Goal: Transaction & Acquisition: Purchase product/service

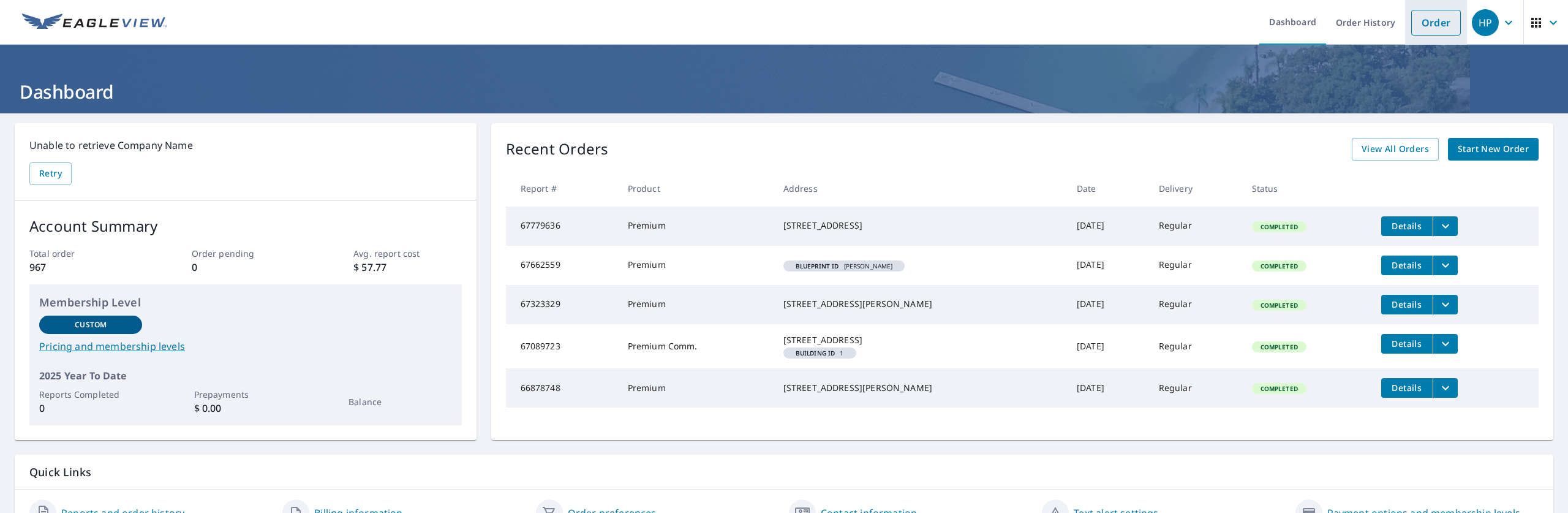
click at [1415, 20] on link "Order" at bounding box center [1436, 23] width 50 height 26
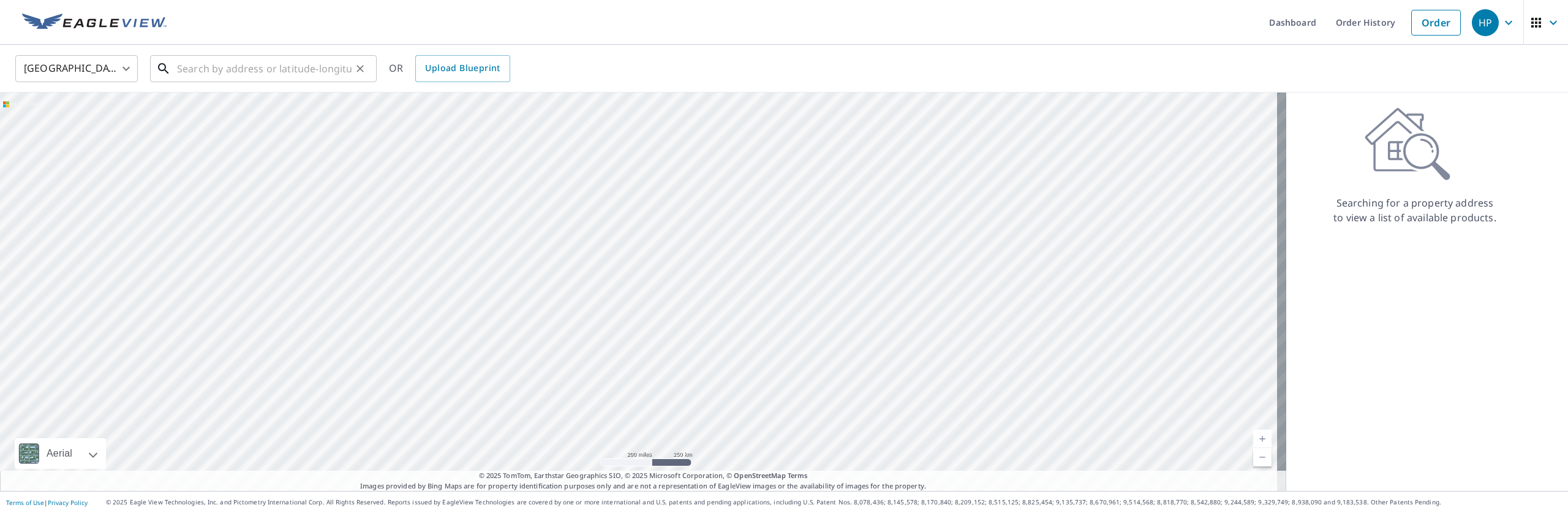
click at [223, 70] on input "text" at bounding box center [265, 68] width 175 height 34
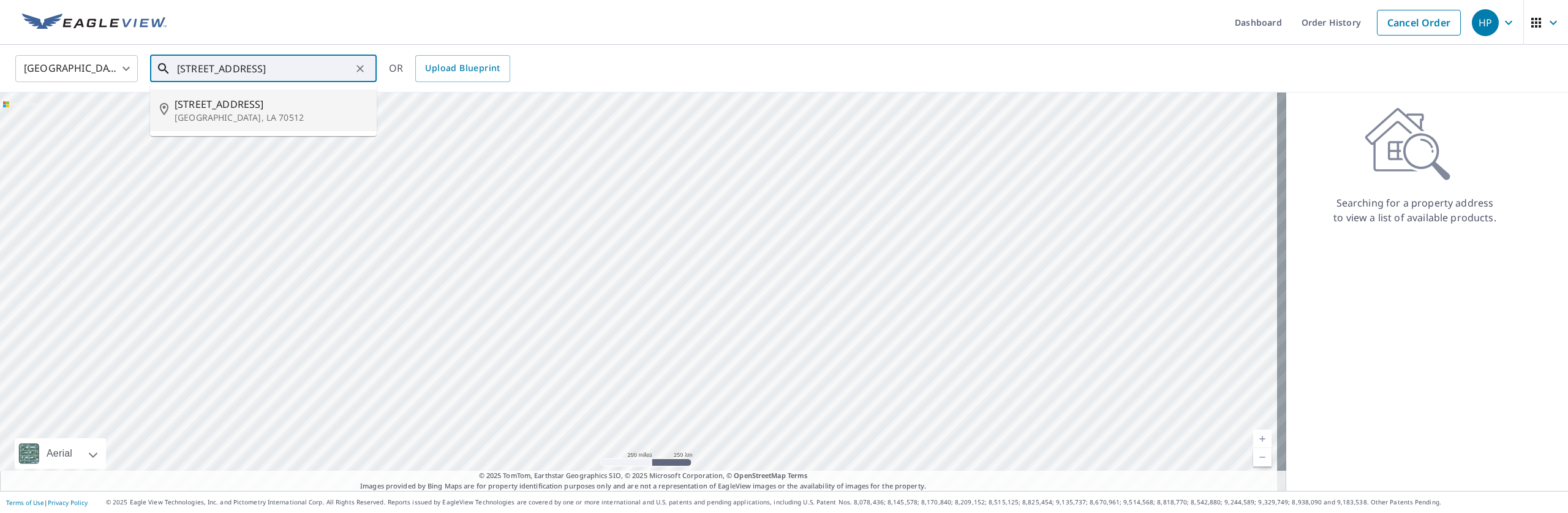
click at [184, 109] on span "[STREET_ADDRESS]" at bounding box center [270, 104] width 192 height 15
type input "[STREET_ADDRESS]"
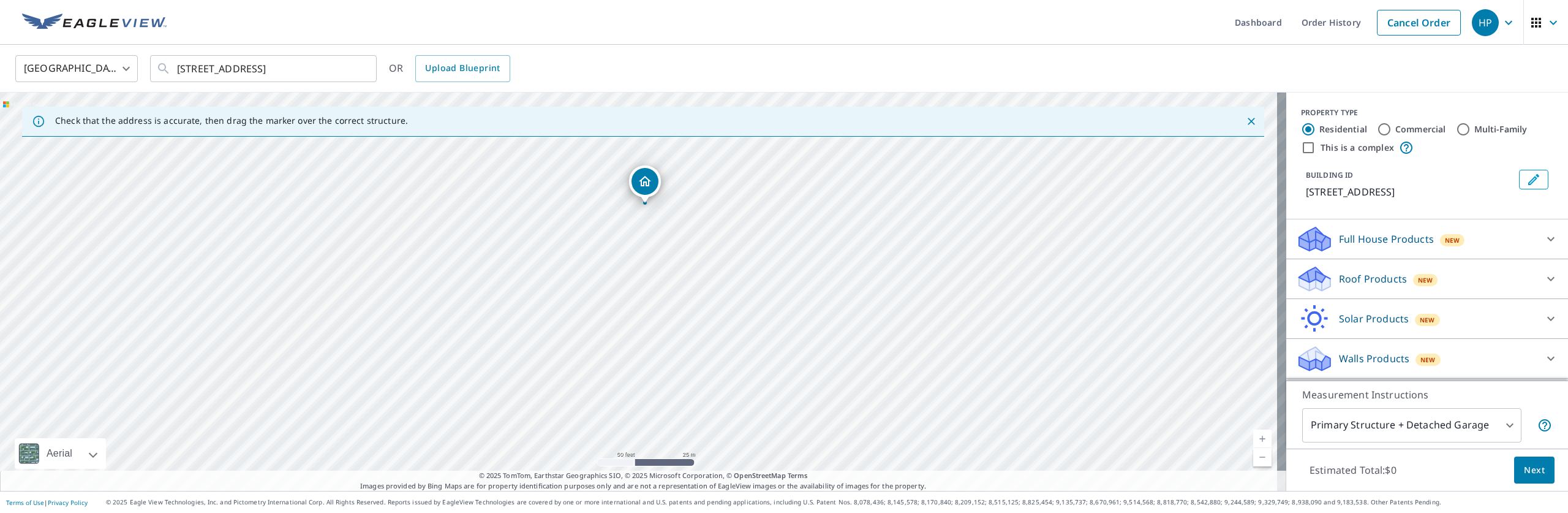
drag, startPoint x: 642, startPoint y: 268, endPoint x: 648, endPoint y: 182, distance: 86.2
click at [1526, 267] on div "Roof Products New" at bounding box center [1416, 279] width 240 height 29
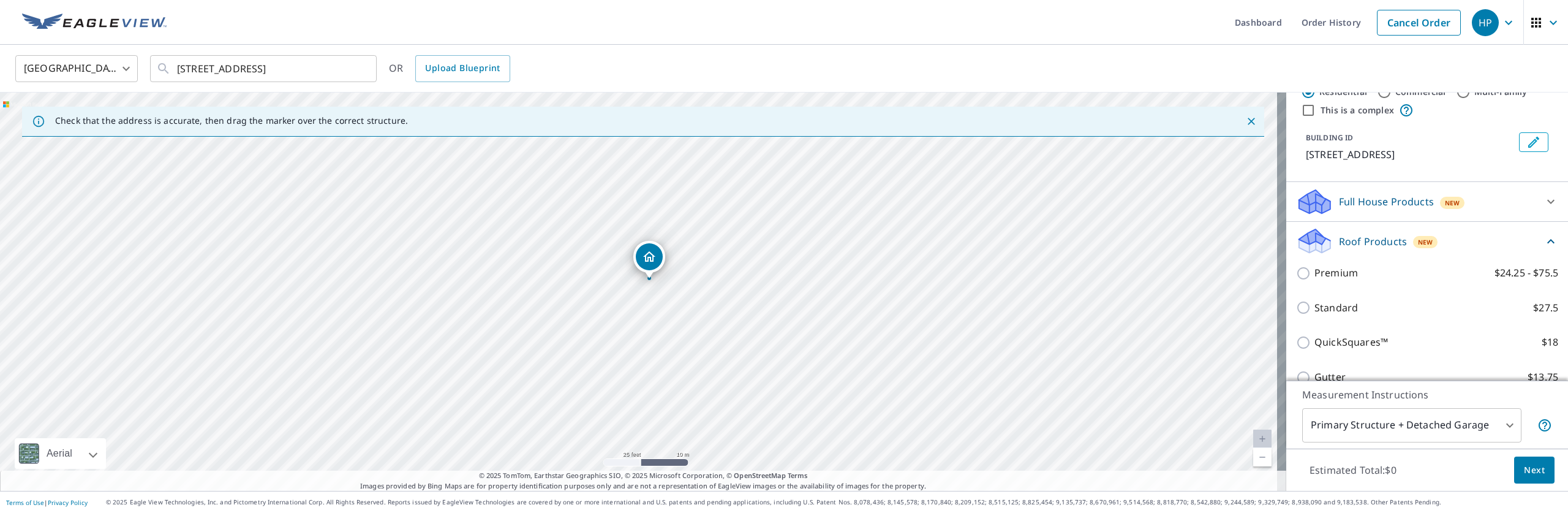
scroll to position [63, 0]
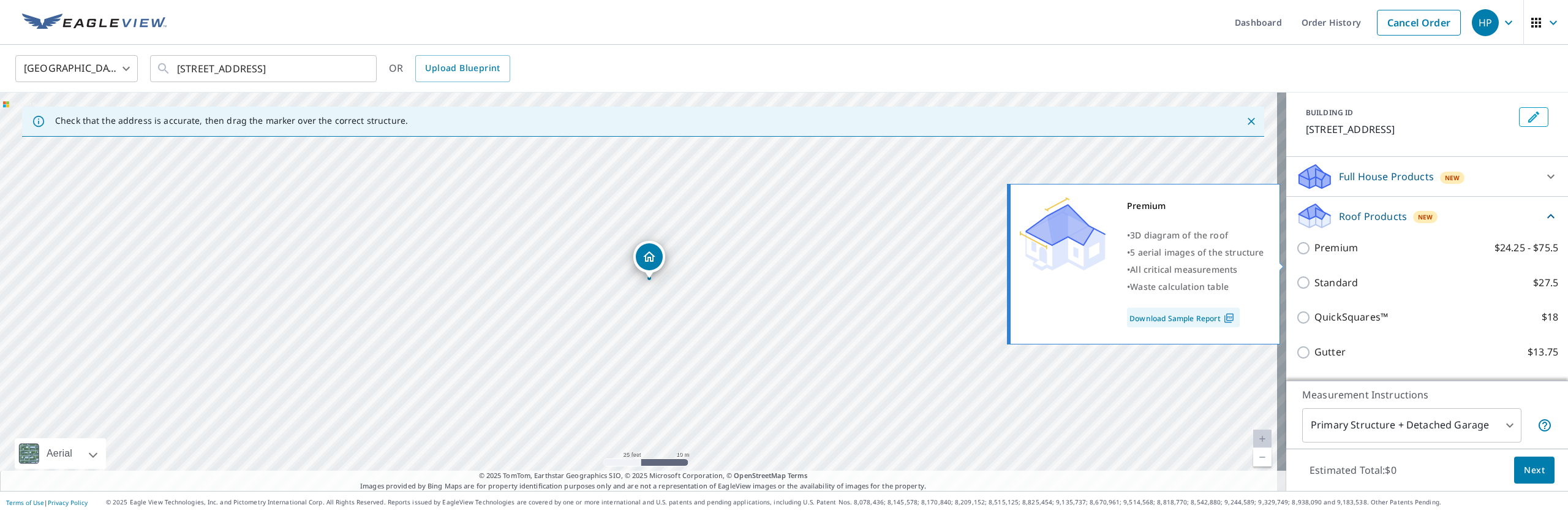
click at [1297, 255] on input "Premium $24.25 - $75.5" at bounding box center [1305, 248] width 18 height 15
checkbox input "true"
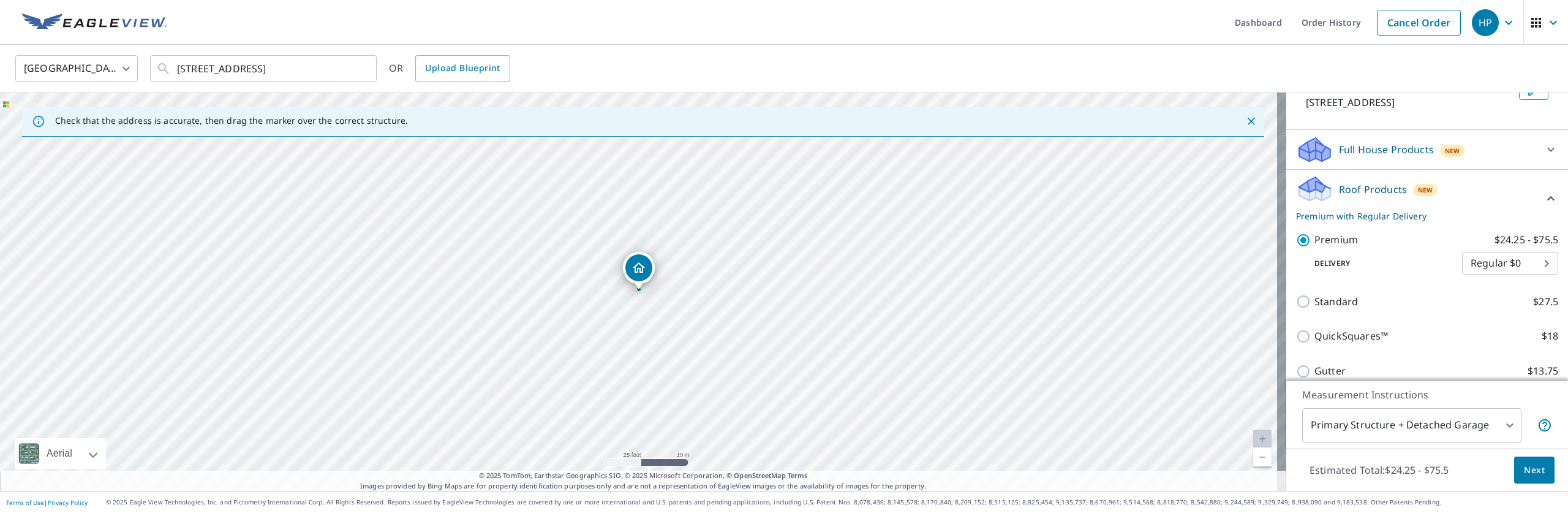
scroll to position [198, 0]
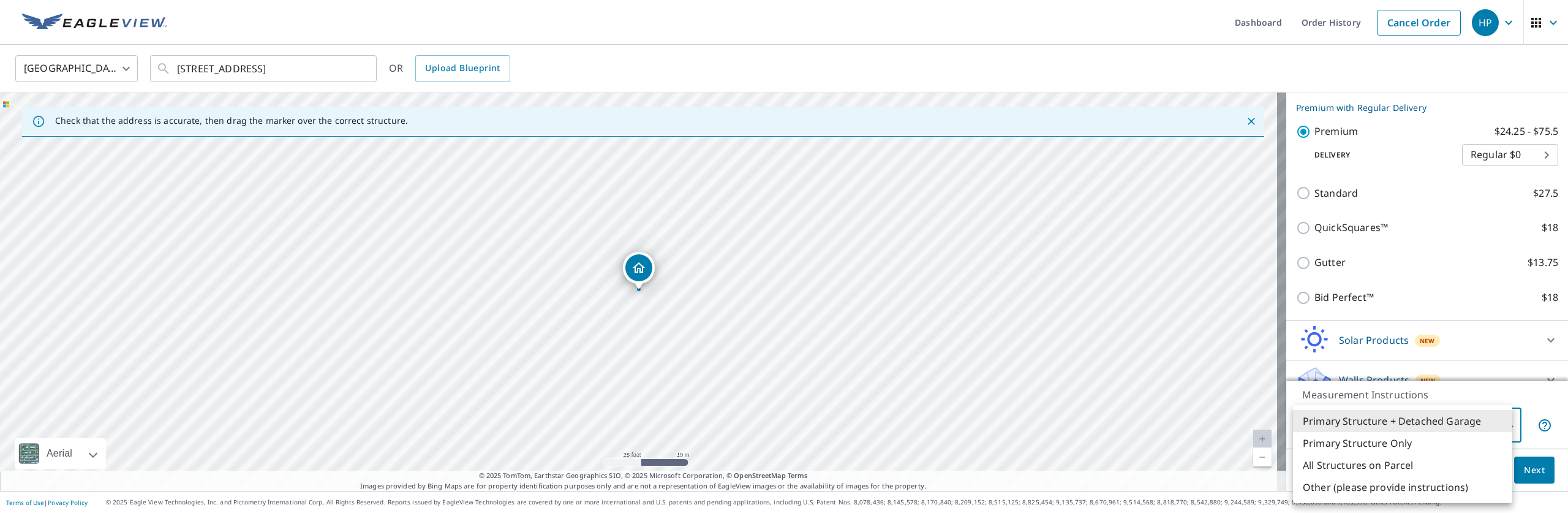
click at [1429, 427] on body "HP HP Dashboard Order History Cancel Order HP [GEOGRAPHIC_DATA] [GEOGRAPHIC_DAT…" at bounding box center [784, 256] width 1568 height 513
click at [1420, 441] on li "Primary Structure Only" at bounding box center [1403, 443] width 220 height 22
type input "2"
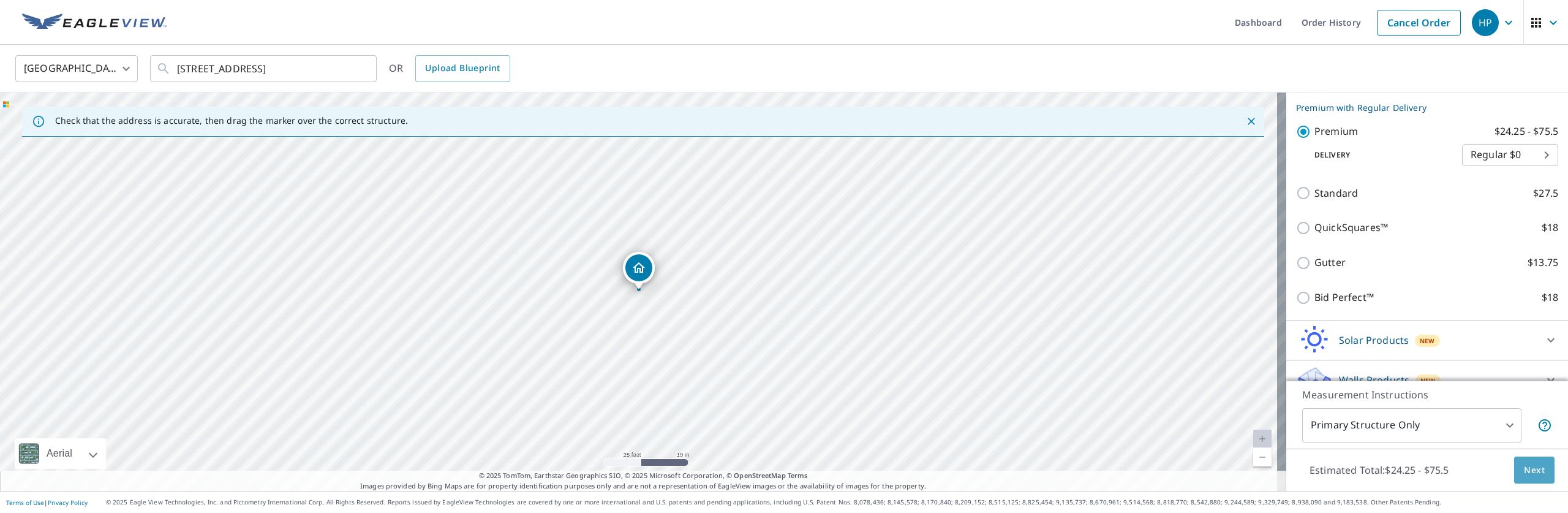
click at [1533, 472] on span "Next" at bounding box center [1535, 470] width 21 height 15
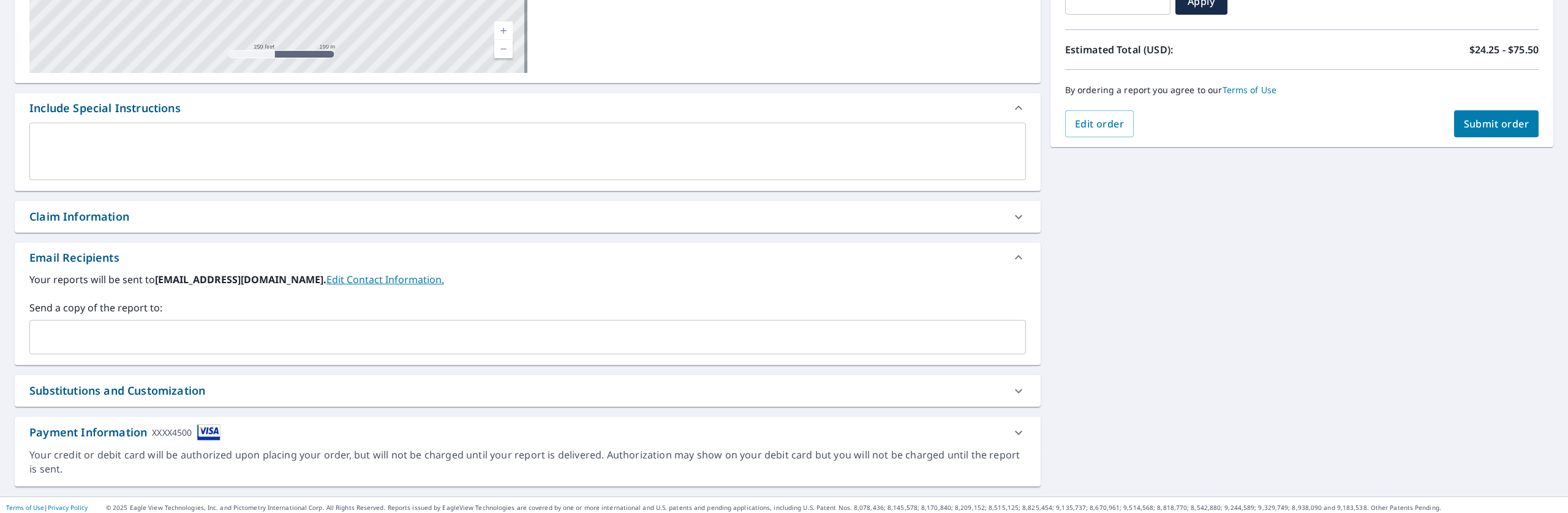
scroll to position [249, 0]
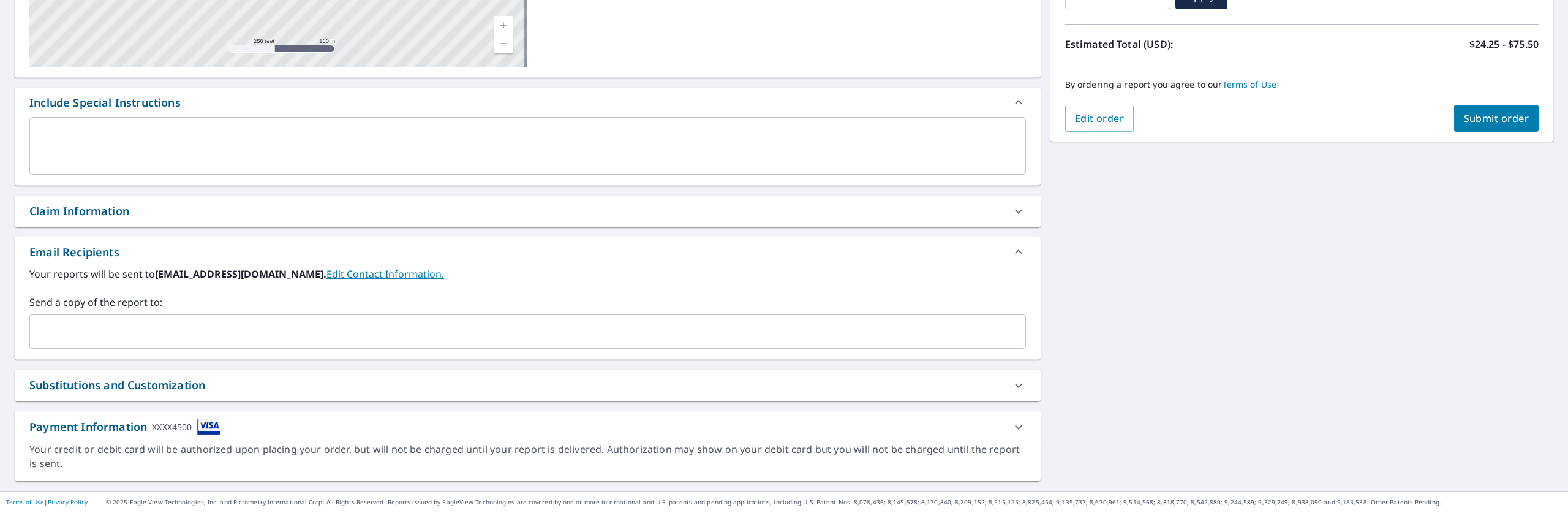
click at [201, 386] on div "Substitutions and Customization" at bounding box center [118, 385] width 176 height 17
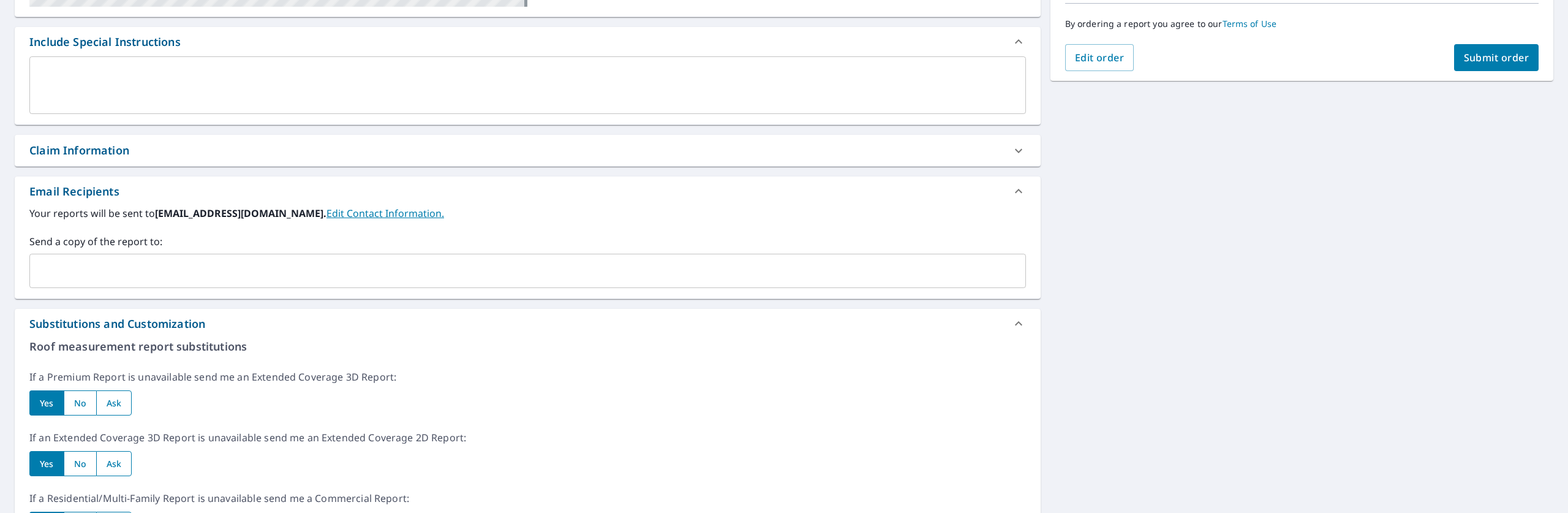
scroll to position [623, 0]
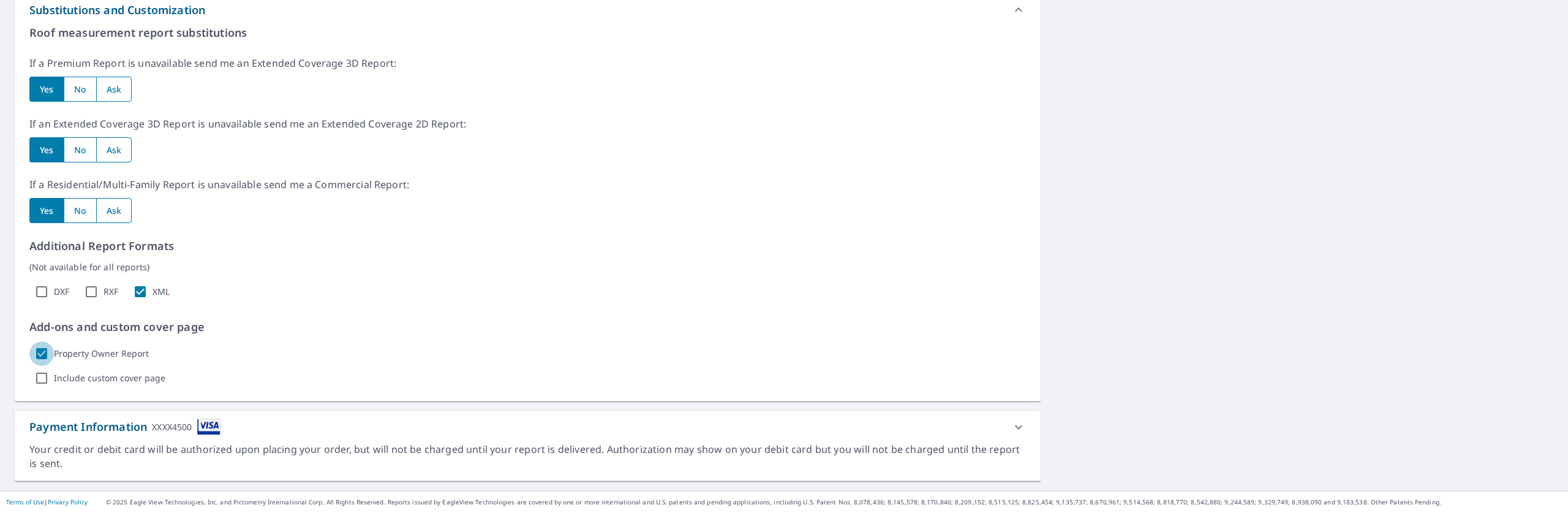
click at [41, 353] on input "Property Owner Report" at bounding box center [42, 353] width 25 height 25
checkbox input "false"
click at [139, 288] on input "XML" at bounding box center [140, 291] width 25 height 25
checkbox input "false"
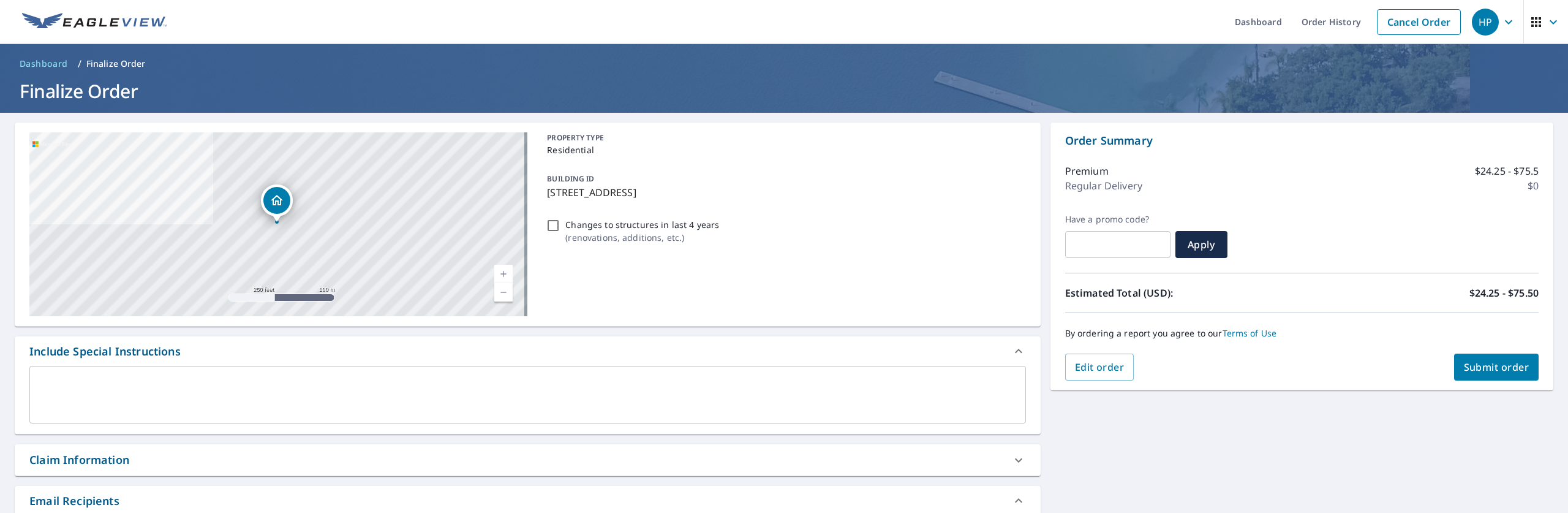
scroll to position [0, 0]
click at [1482, 363] on span "Submit order" at bounding box center [1496, 367] width 65 height 13
